Goal: Navigation & Orientation: Find specific page/section

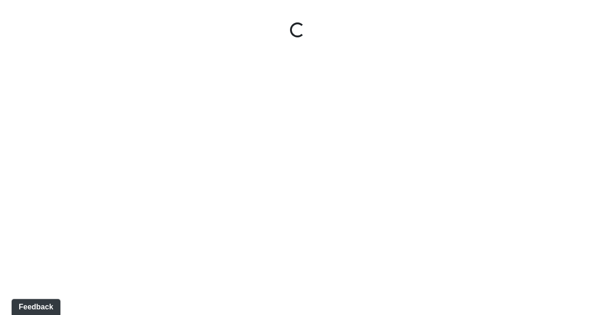
select select "qwkKcDV3HatHVJRvwbSyxZ"
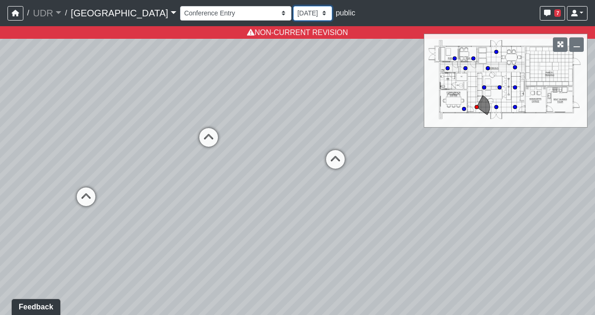
click at [293, 6] on select "[DATE] [DATE]" at bounding box center [312, 13] width 39 height 15
select select "jWthMQkF22WvyVKcNZK3sA"
click at [293, 6] on select "[DATE] [DATE]" at bounding box center [312, 13] width 39 height 15
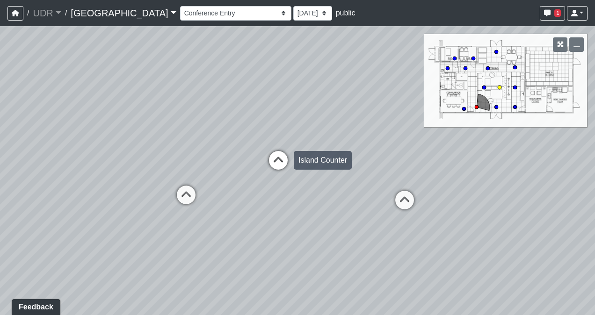
drag, startPoint x: 162, startPoint y: 113, endPoint x: 277, endPoint y: 147, distance: 120.1
click at [277, 147] on div "Loading... Conference Loading... Coworking Entry Loading... Island Counter Load…" at bounding box center [297, 170] width 595 height 289
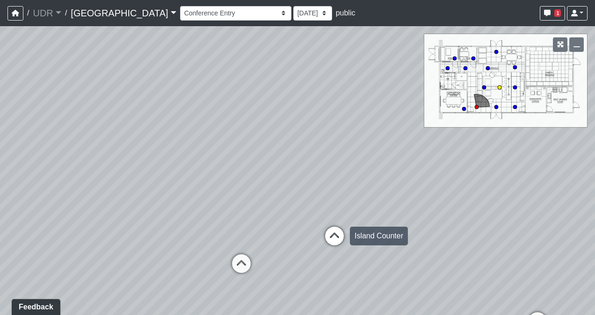
drag, startPoint x: 224, startPoint y: 131, endPoint x: 324, endPoint y: 222, distance: 134.8
click at [324, 222] on div "Loading... Conference Loading... Coworking Entry Loading... Island Counter Load…" at bounding box center [297, 170] width 595 height 289
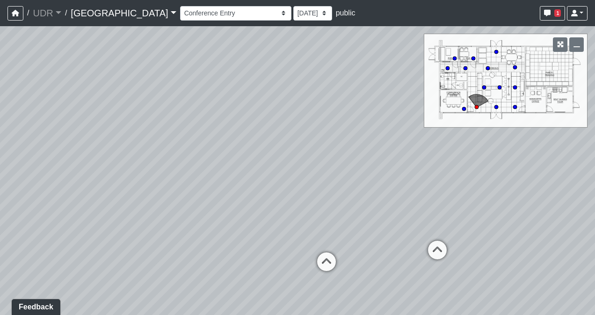
drag, startPoint x: 257, startPoint y: 170, endPoint x: 253, endPoint y: 116, distance: 54.0
click at [253, 116] on div "Loading... Conference Loading... Coworking Entry Loading... Island Counter Load…" at bounding box center [297, 170] width 595 height 289
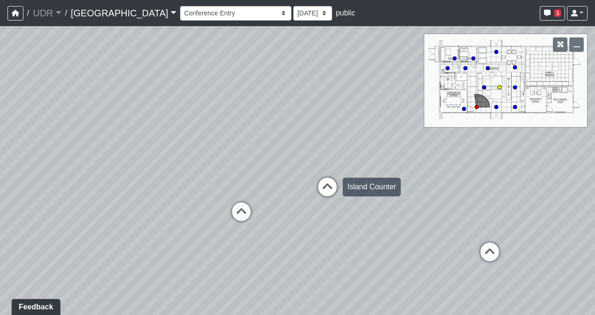
click at [321, 182] on icon at bounding box center [328, 192] width 28 height 28
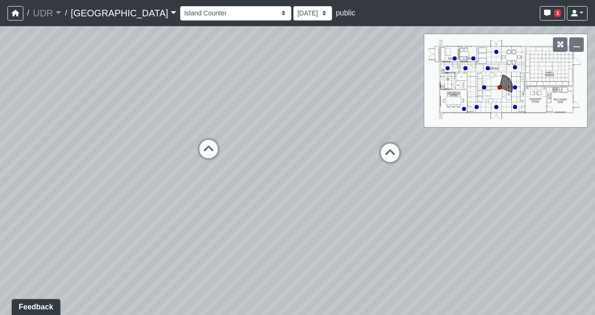
drag, startPoint x: 371, startPoint y: 179, endPoint x: 241, endPoint y: 177, distance: 129.2
click at [241, 177] on div "Loading... Conference Loading... Coworking Entry Loading... Island Counter Load…" at bounding box center [297, 170] width 595 height 289
drag, startPoint x: 306, startPoint y: 166, endPoint x: 157, endPoint y: 221, distance: 158.7
click at [157, 221] on div "Loading... Conference Loading... Coworking Entry Loading... Island Counter Load…" at bounding box center [297, 170] width 595 height 289
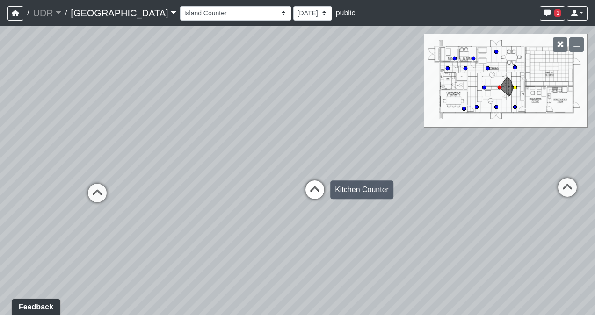
click at [314, 197] on icon at bounding box center [315, 195] width 28 height 28
select select "cKgYHPppyKcLP59C2j1CB1"
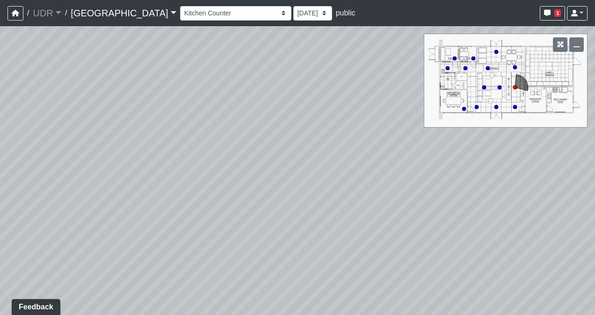
drag, startPoint x: 190, startPoint y: 182, endPoint x: 357, endPoint y: 207, distance: 168.9
click at [357, 207] on div "Loading... Conference Loading... Coworking Entry Loading... Island Counter Load…" at bounding box center [297, 170] width 595 height 289
drag, startPoint x: 180, startPoint y: 208, endPoint x: 445, endPoint y: 165, distance: 267.9
click at [445, 165] on div "Loading... Conference Loading... Coworking Entry Loading... Island Counter Load…" at bounding box center [297, 170] width 595 height 289
drag, startPoint x: 246, startPoint y: 190, endPoint x: 456, endPoint y: 186, distance: 209.7
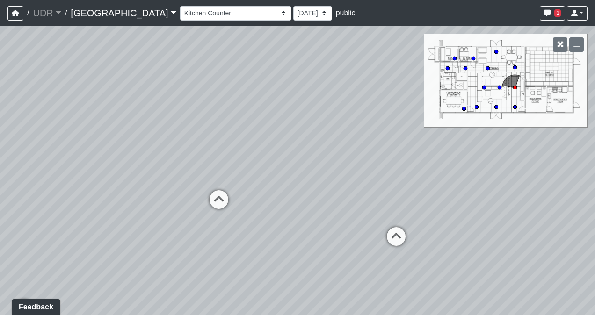
click at [456, 186] on div "Loading... Conference Loading... Coworking Entry Loading... Island Counter Load…" at bounding box center [297, 170] width 595 height 289
drag, startPoint x: 290, startPoint y: 128, endPoint x: 426, endPoint y: 128, distance: 136.2
click at [426, 128] on div "Loading... Conference Loading... Coworking Entry Loading... Island Counter Load…" at bounding box center [297, 170] width 595 height 289
drag, startPoint x: 205, startPoint y: 146, endPoint x: 268, endPoint y: 138, distance: 63.1
click at [268, 138] on div "Loading... Conference Loading... Coworking Entry Loading... Island Counter Load…" at bounding box center [297, 170] width 595 height 289
